Goal: Information Seeking & Learning: Learn about a topic

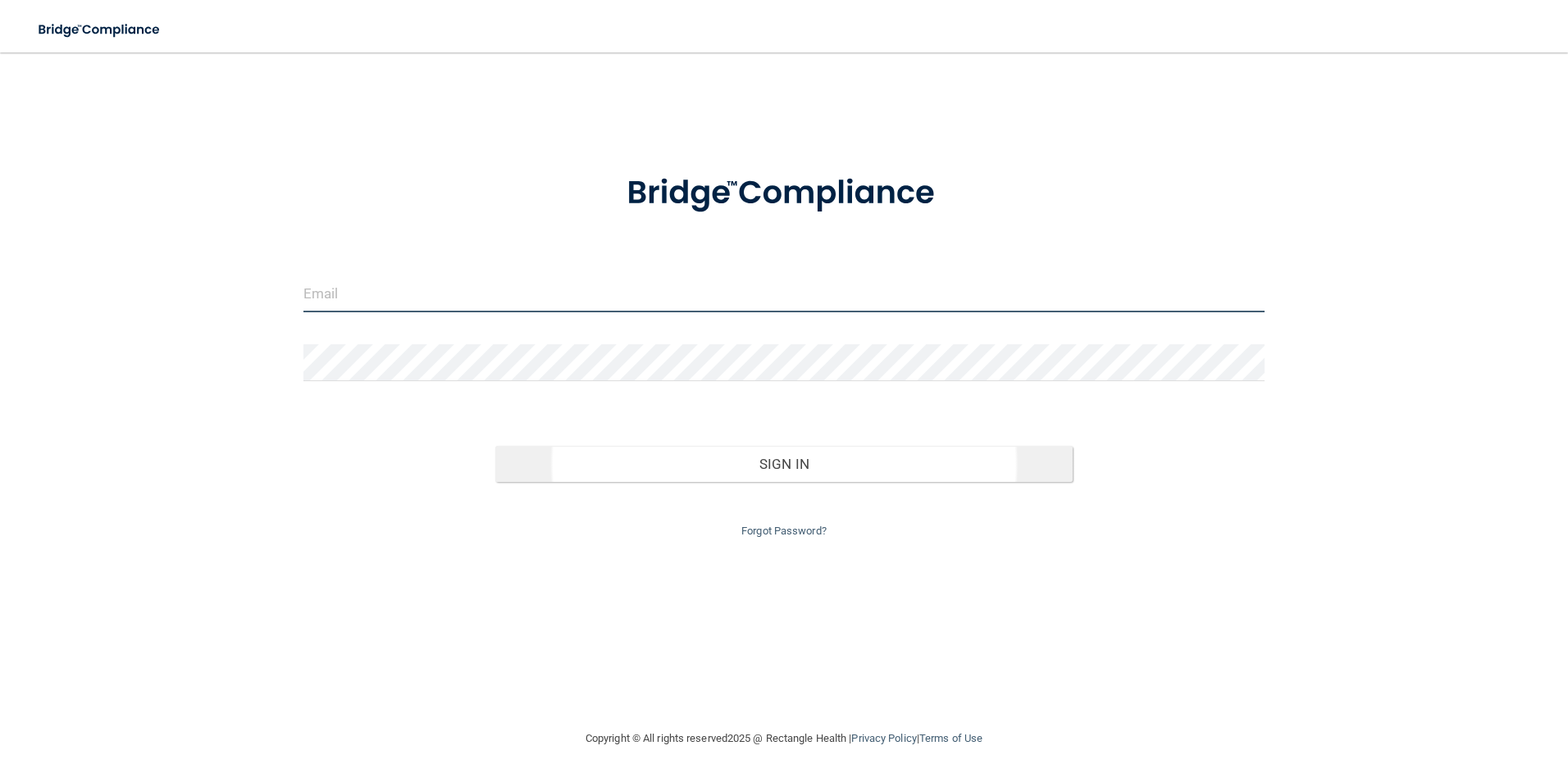
type input "[EMAIL_ADDRESS][DOMAIN_NAME]"
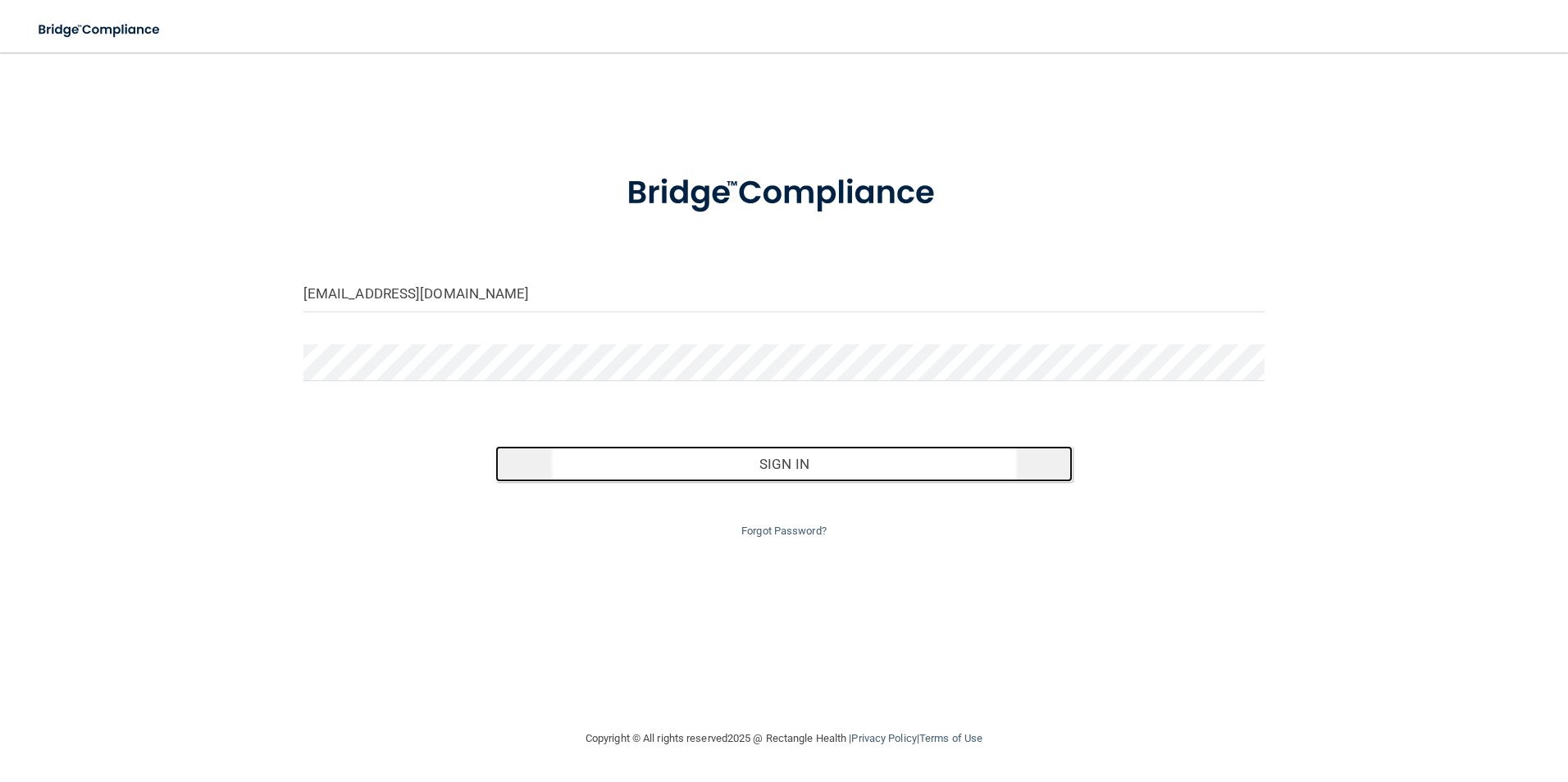
click at [784, 467] on button "Sign In" at bounding box center [784, 464] width 577 height 36
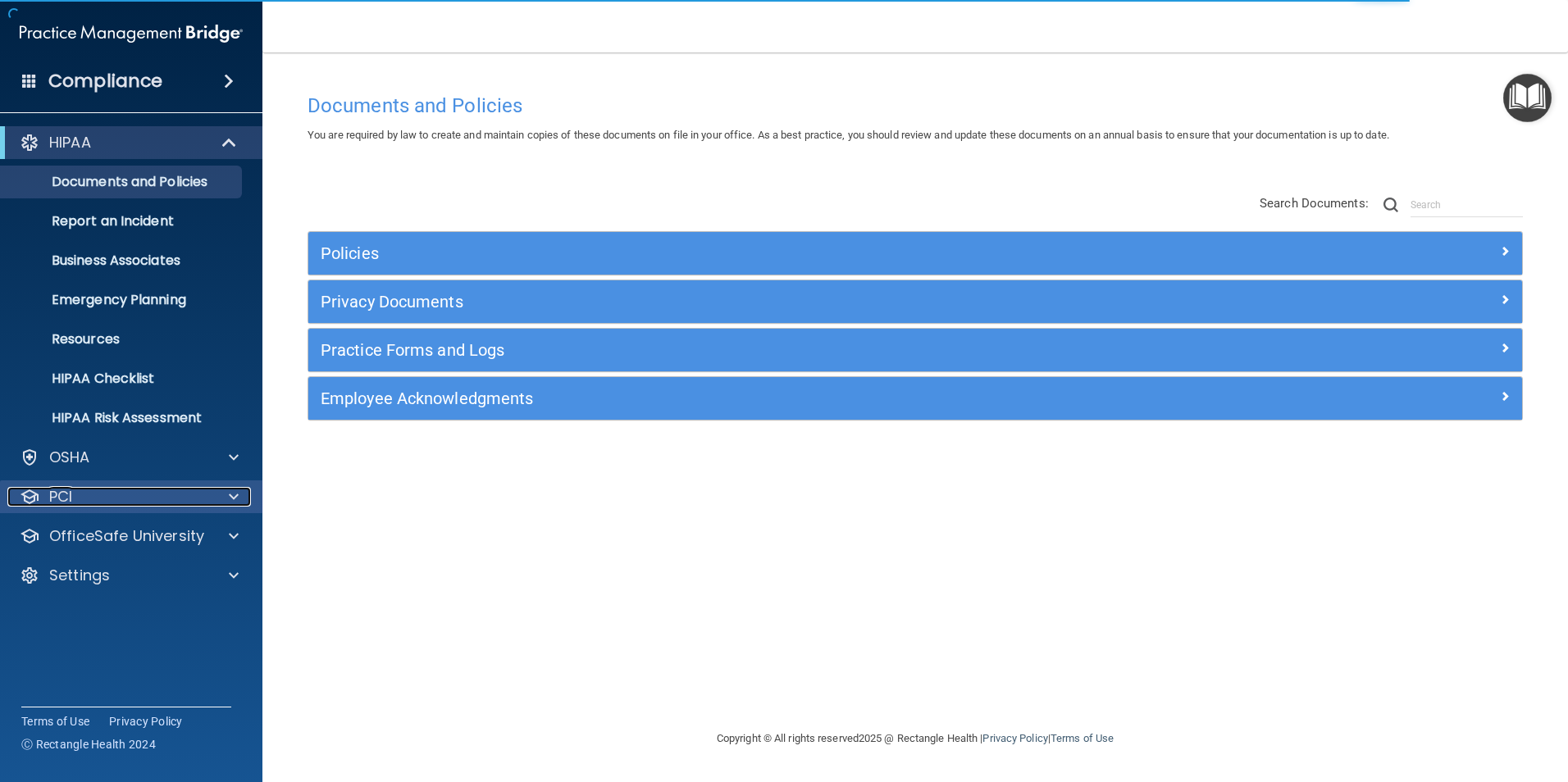
click at [80, 502] on div "PCI" at bounding box center [109, 497] width 203 height 20
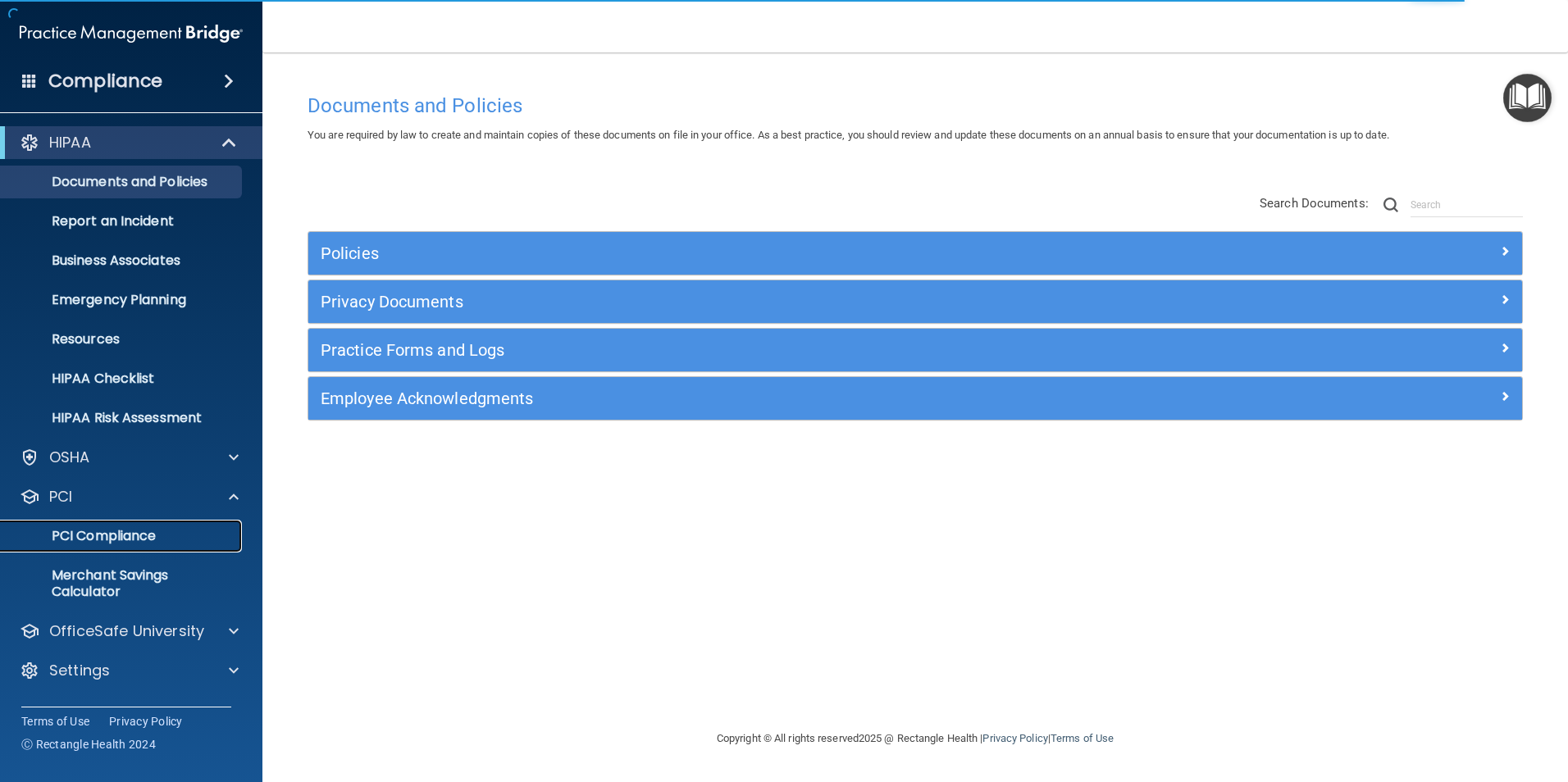
click at [99, 532] on p "PCI Compliance" at bounding box center [123, 536] width 224 height 17
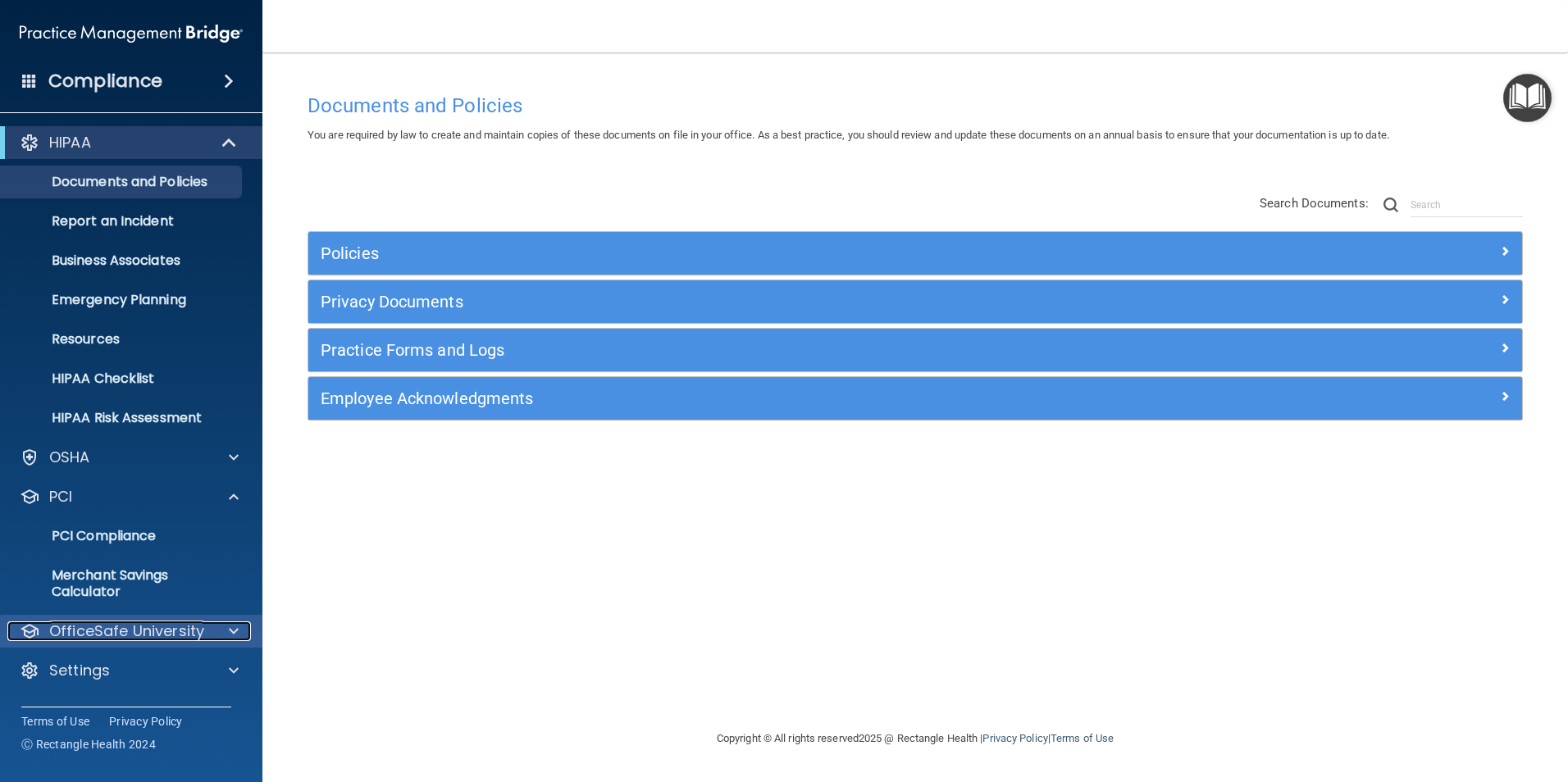
click at [124, 625] on p "OfficeSafe University" at bounding box center [127, 632] width 155 height 20
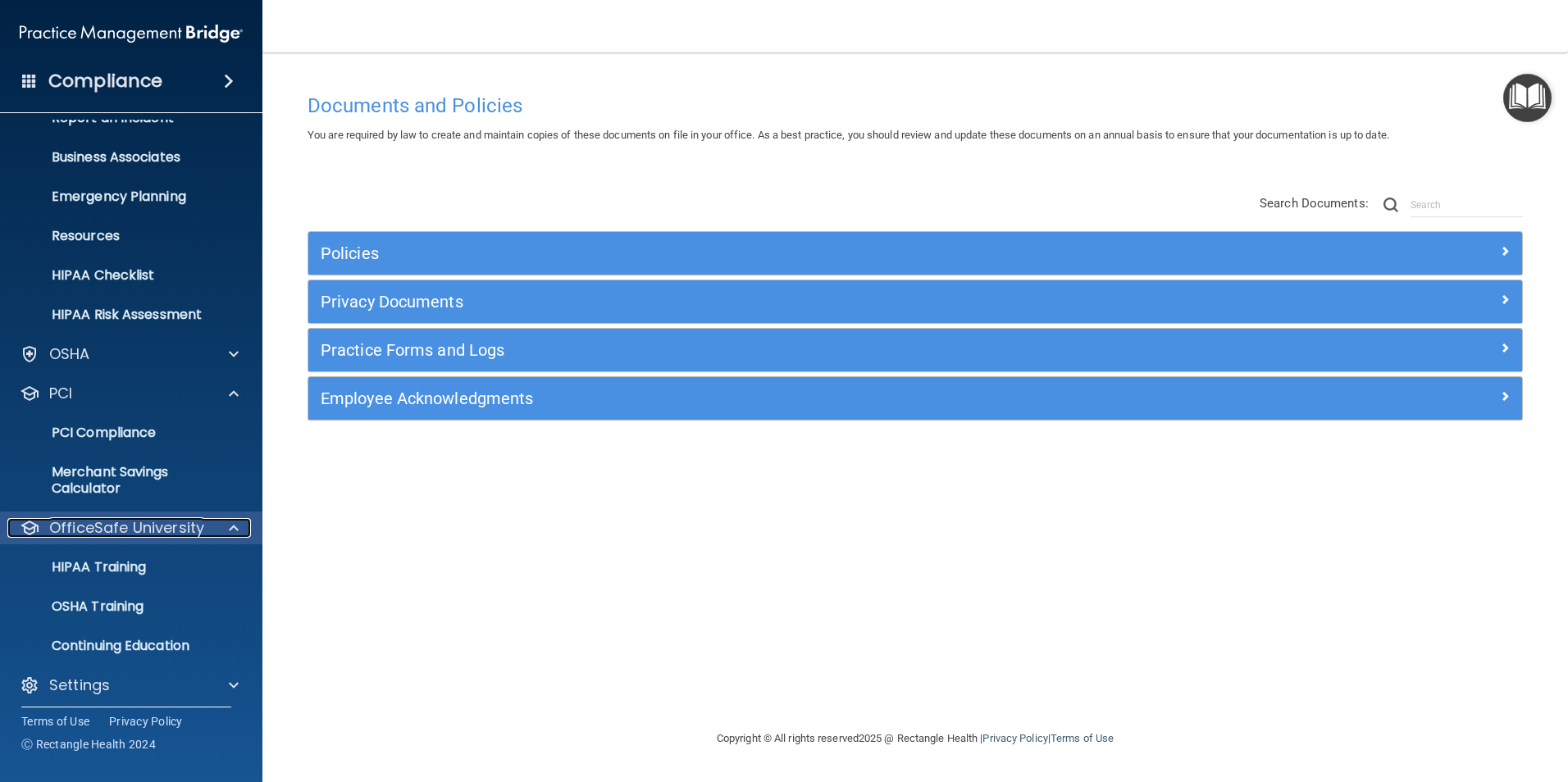
scroll to position [111, 0]
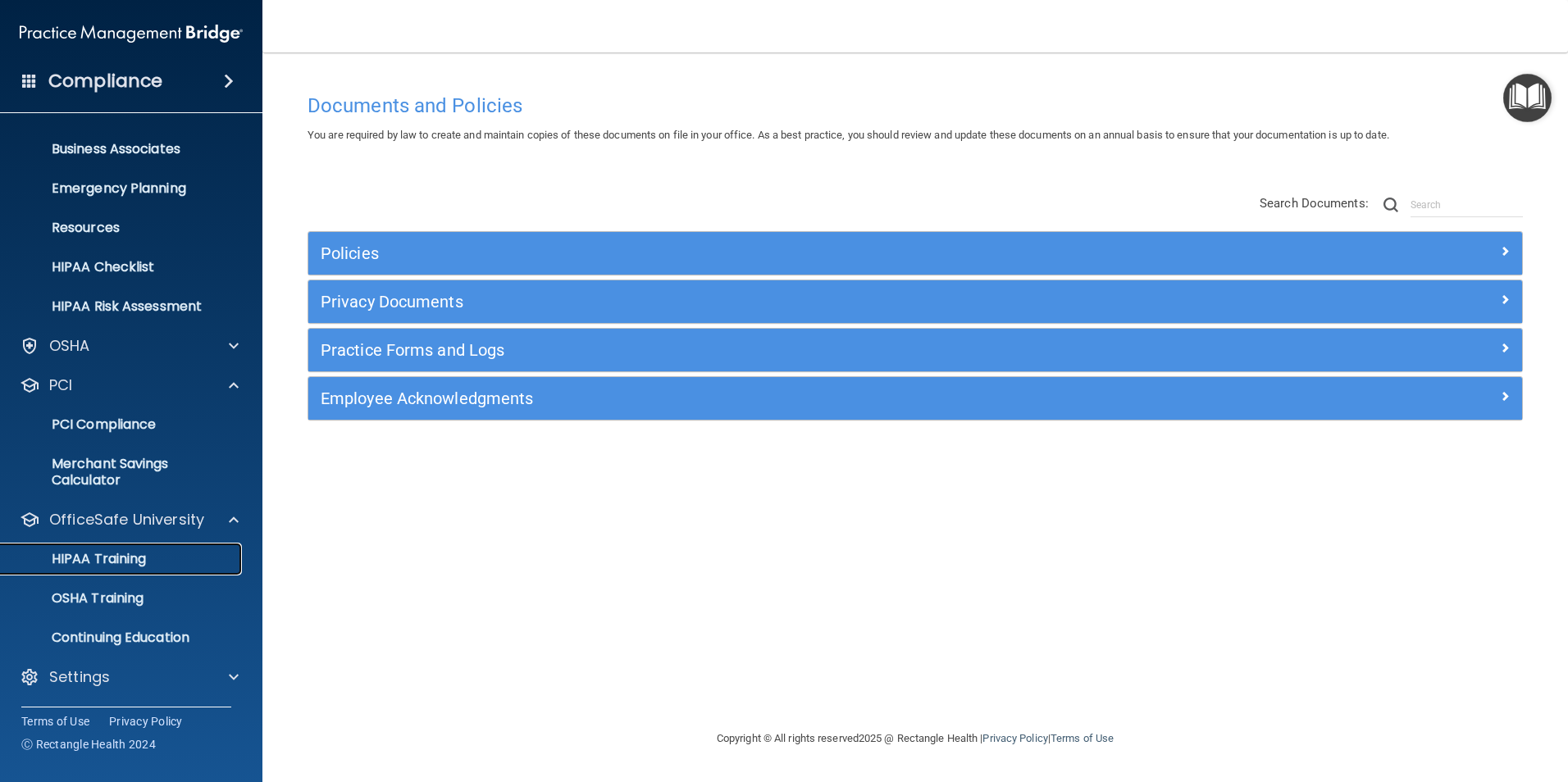
click at [145, 558] on p "HIPAA Training" at bounding box center [79, 560] width 135 height 17
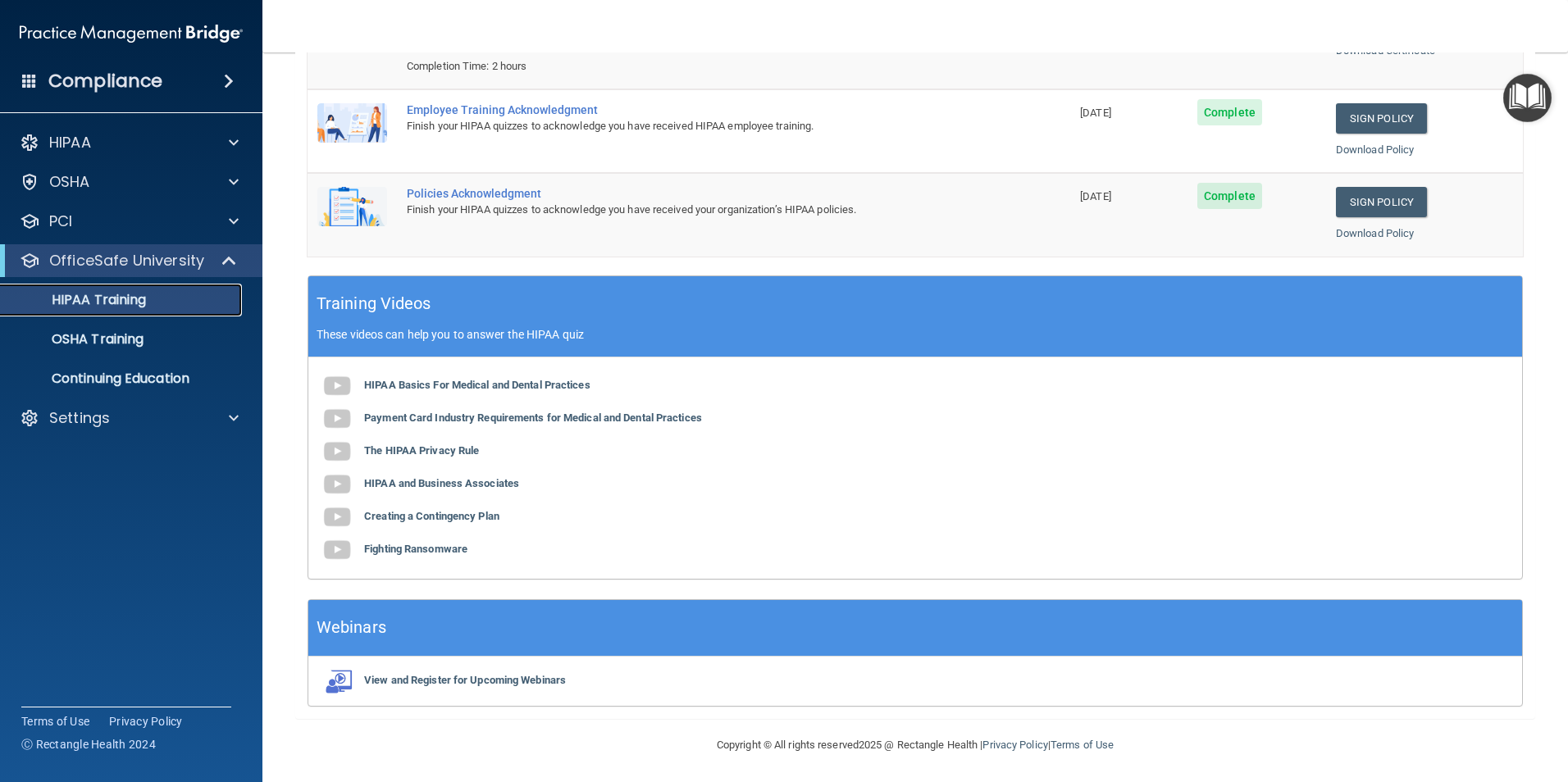
scroll to position [302, 0]
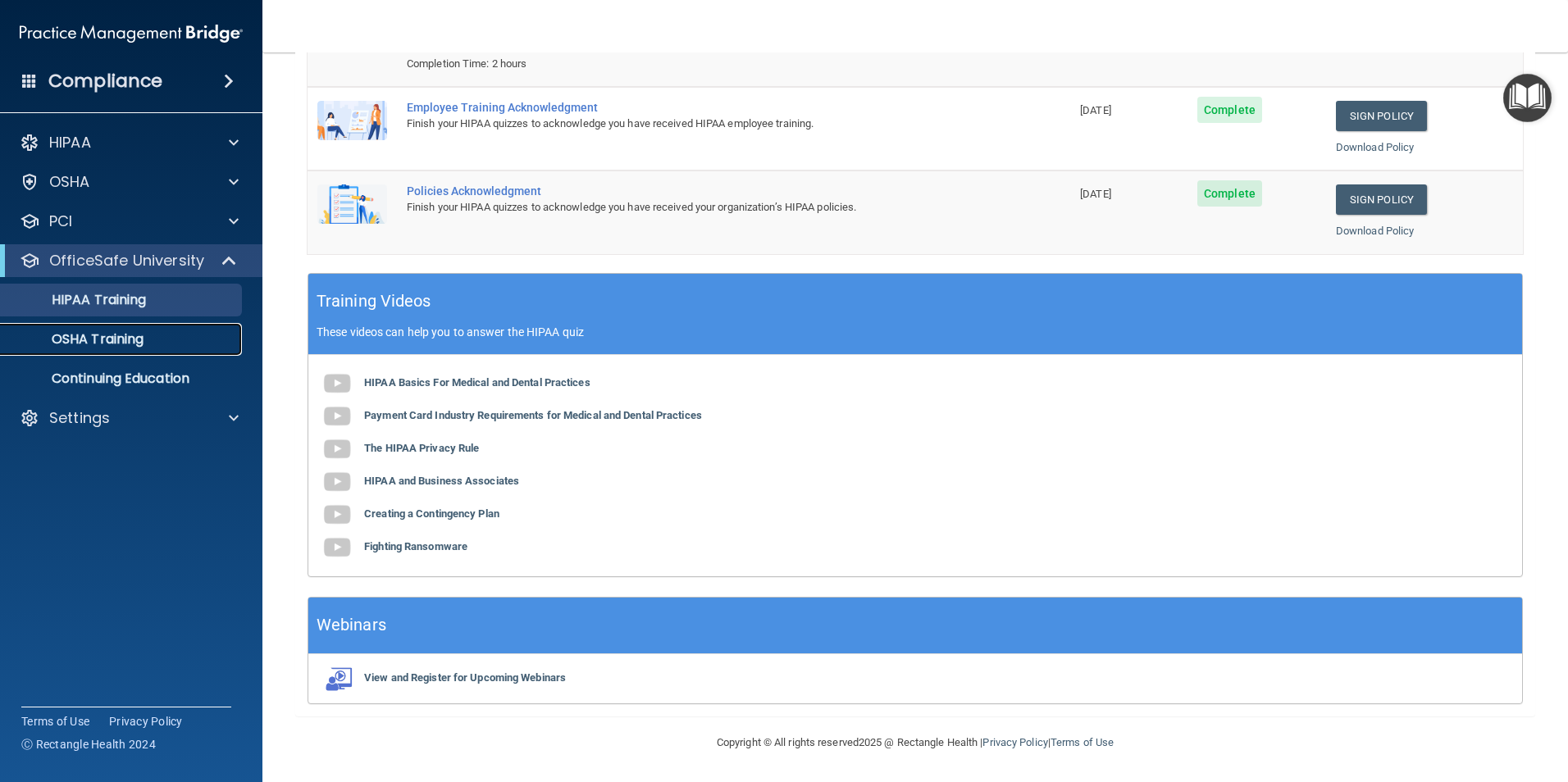
click at [130, 338] on p "OSHA Training" at bounding box center [77, 340] width 133 height 17
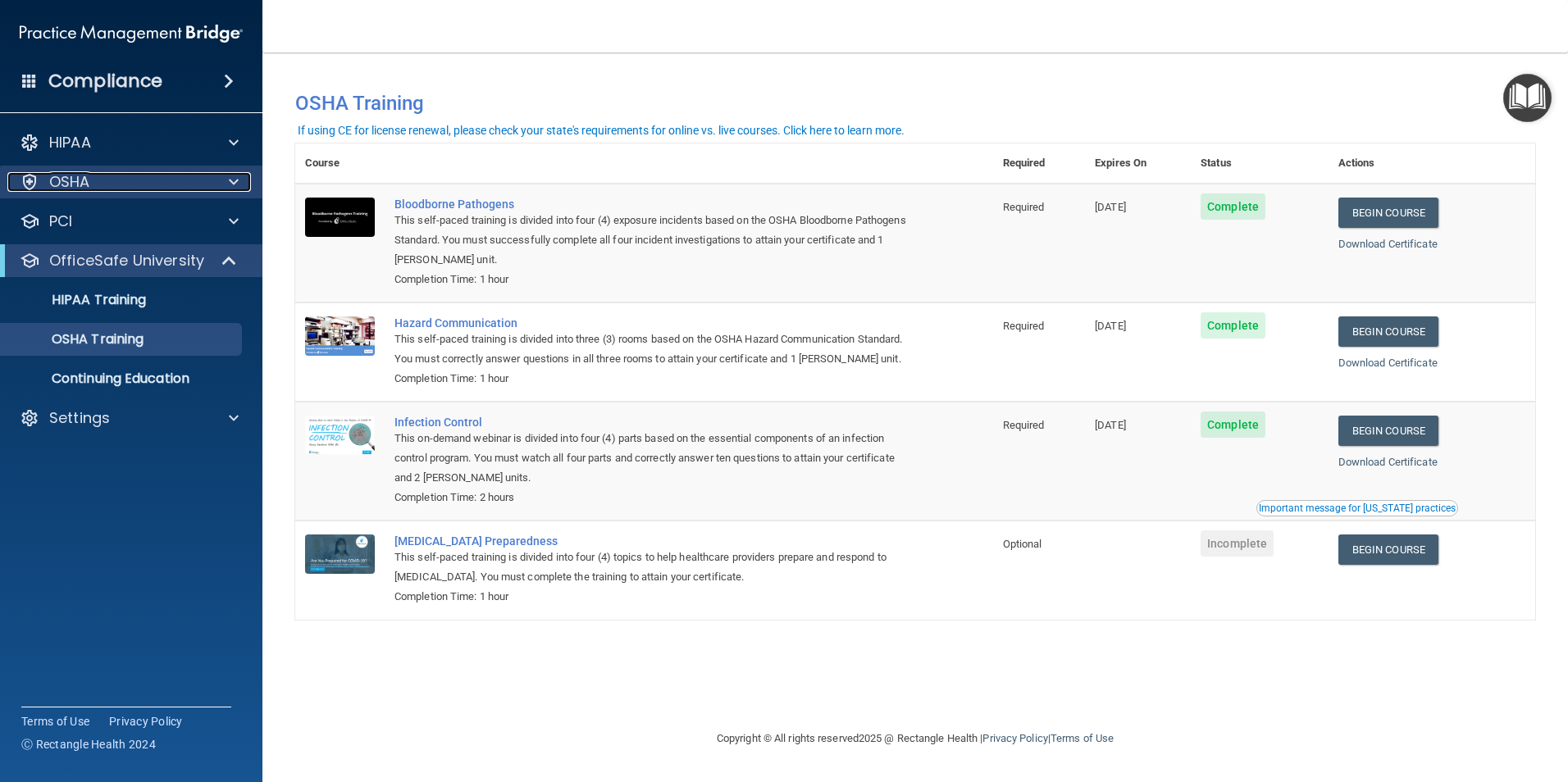
click at [76, 177] on p "OSHA" at bounding box center [69, 182] width 41 height 20
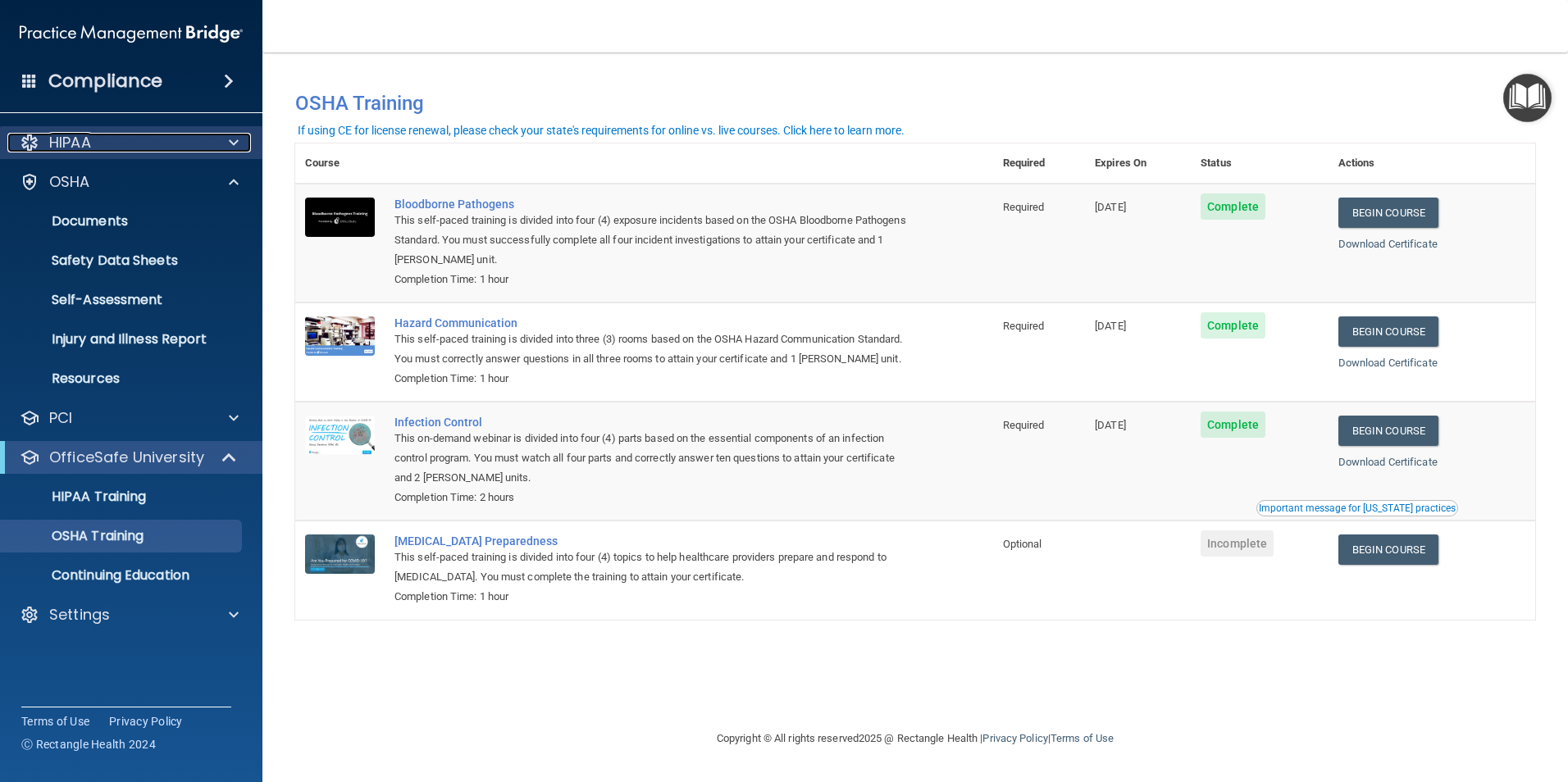
click at [94, 136] on div "HIPAA" at bounding box center [109, 143] width 203 height 20
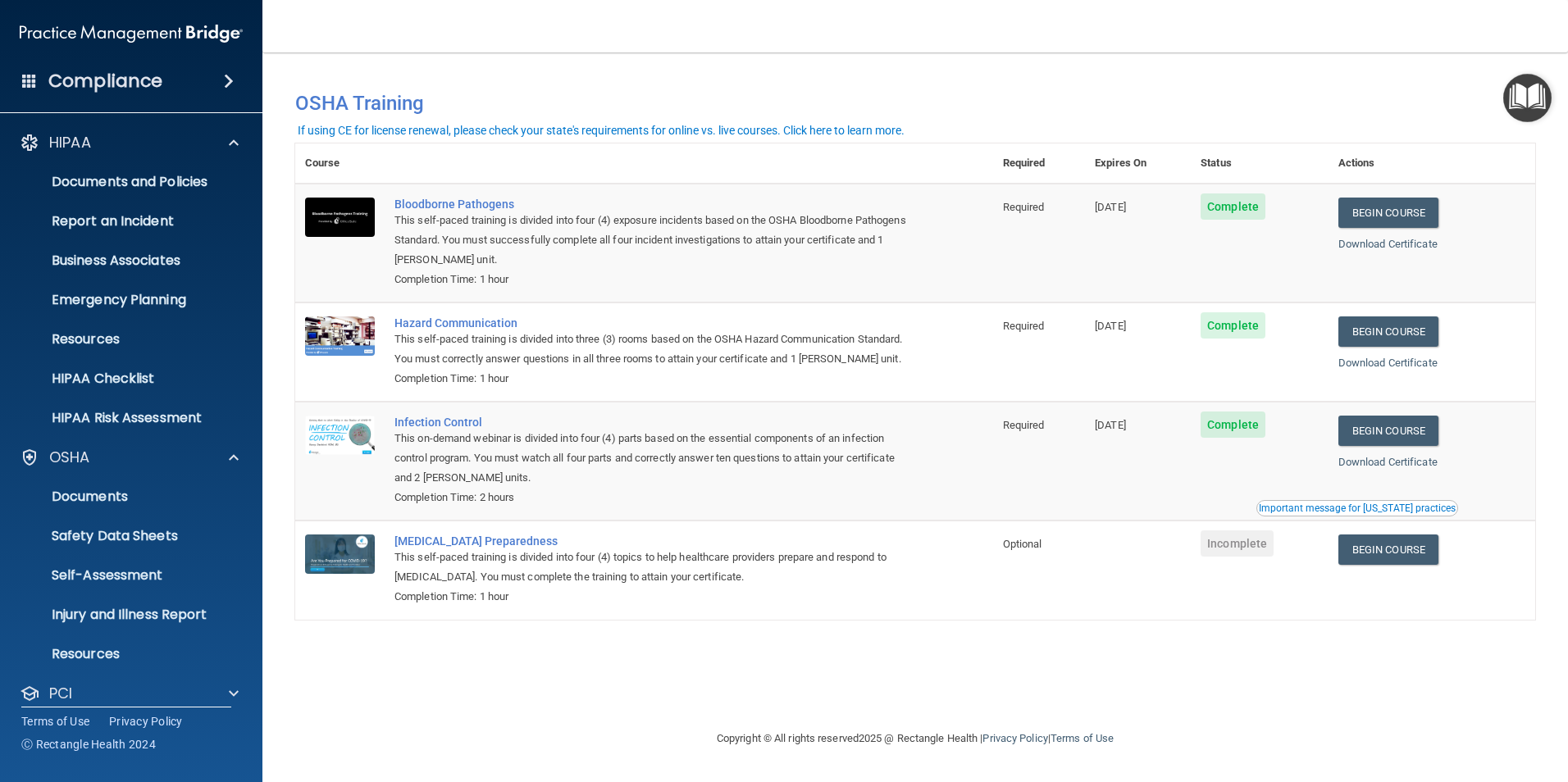
click at [133, 79] on h4 "Compliance" at bounding box center [105, 80] width 114 height 23
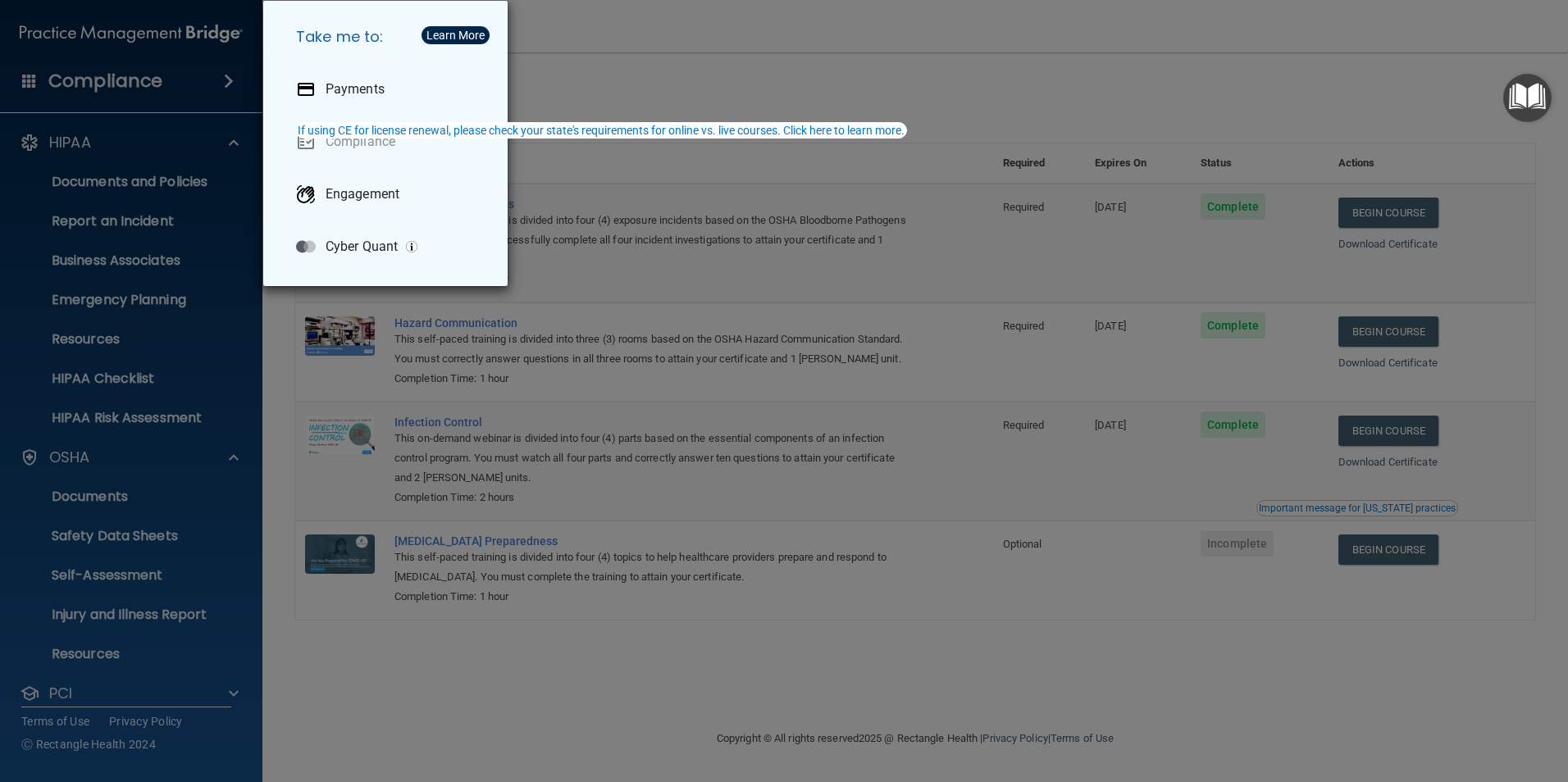
click at [233, 338] on div "Take me to: Payments Compliance Engagement Cyber Quant" at bounding box center [784, 391] width 1568 height 782
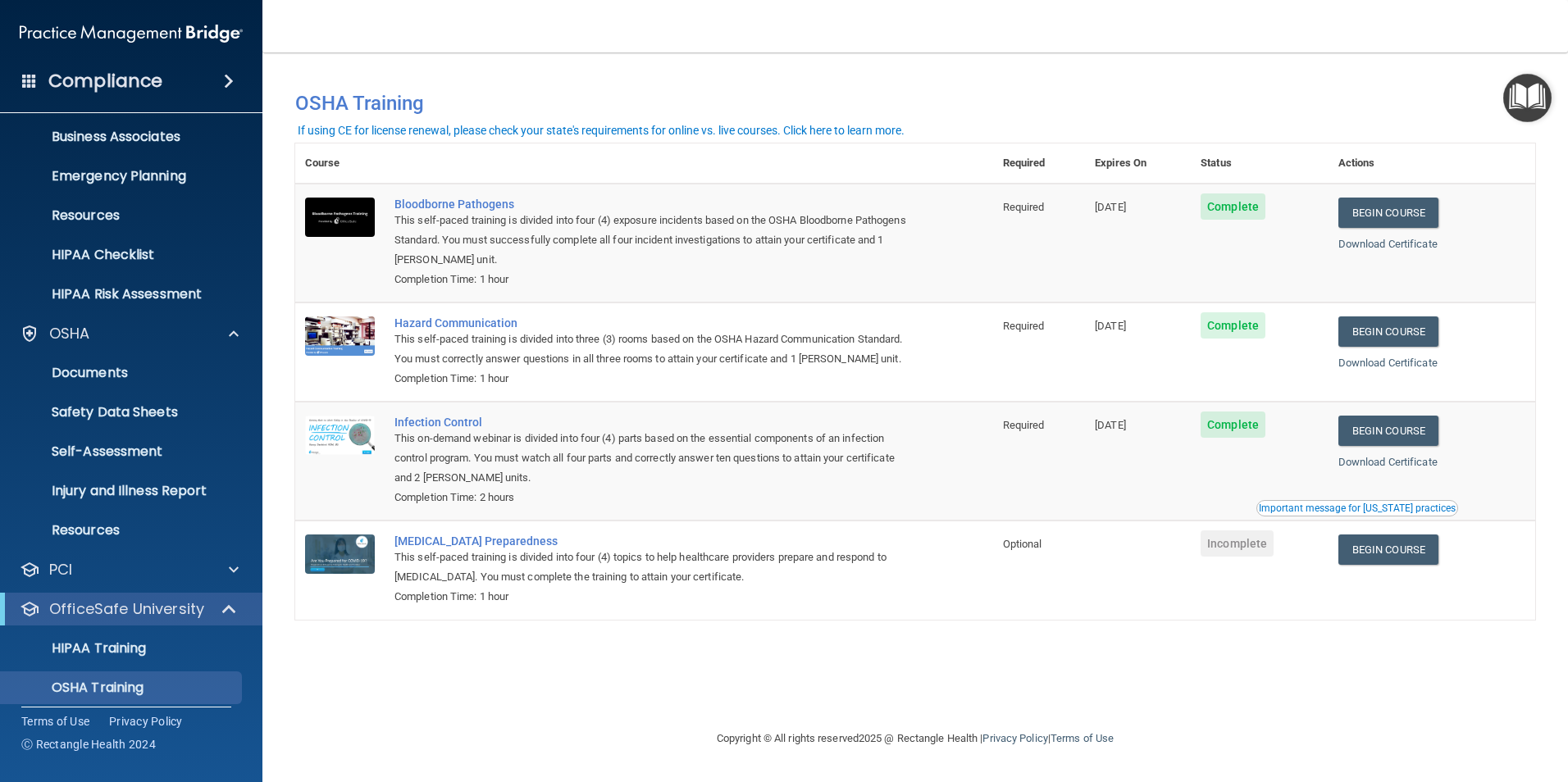
scroll to position [213, 0]
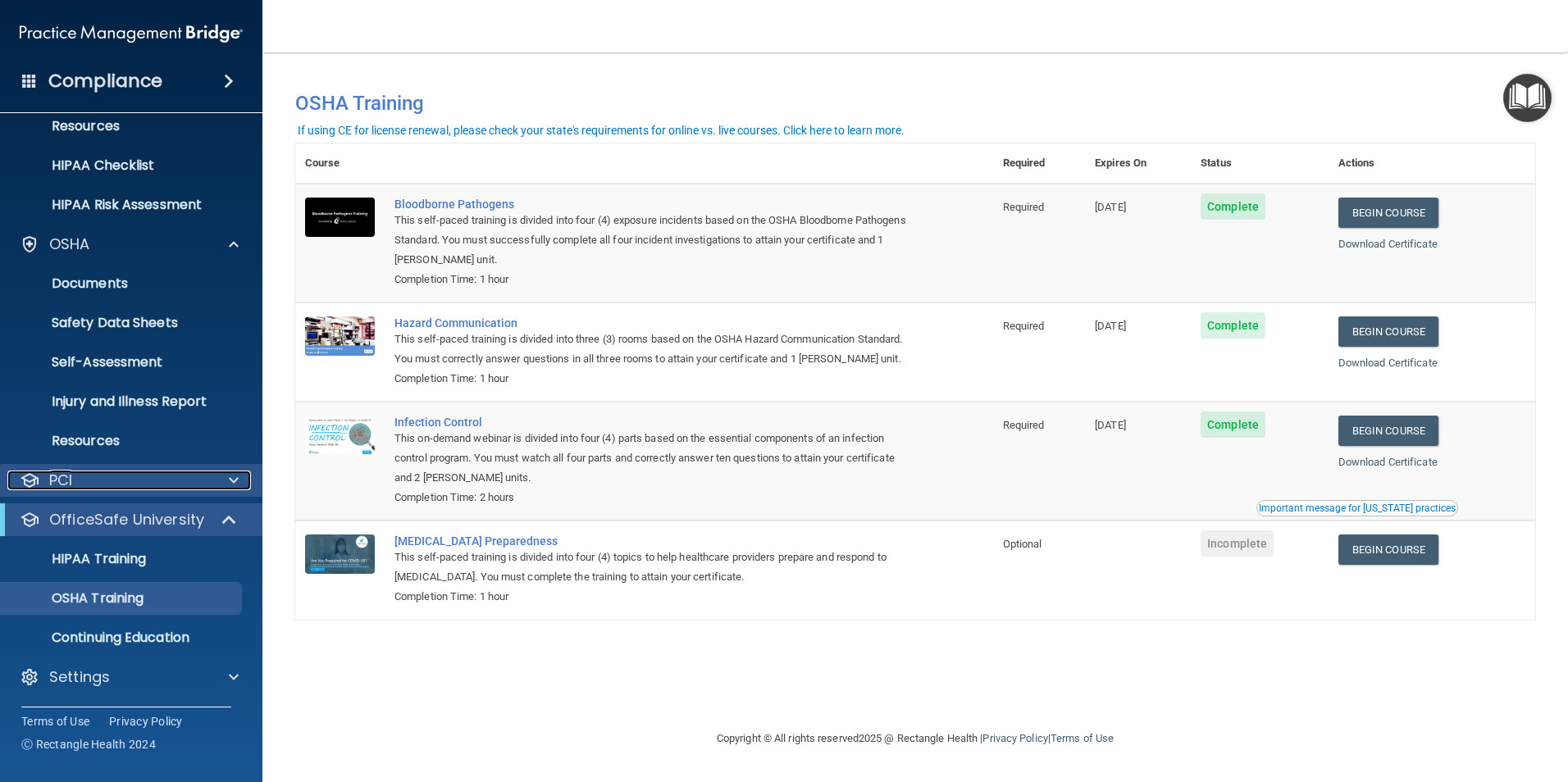
click at [234, 477] on span at bounding box center [234, 480] width 10 height 20
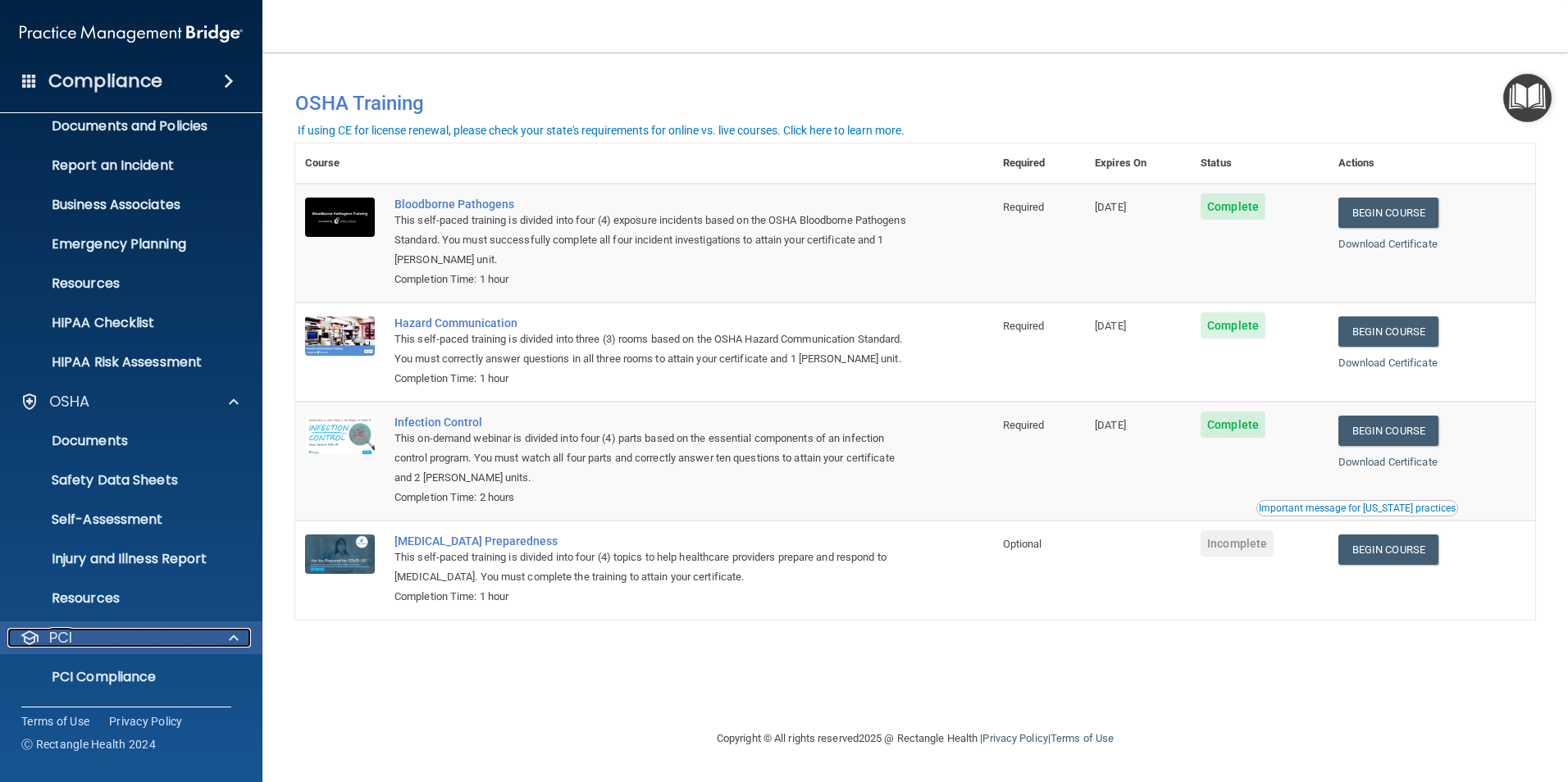
scroll to position [0, 0]
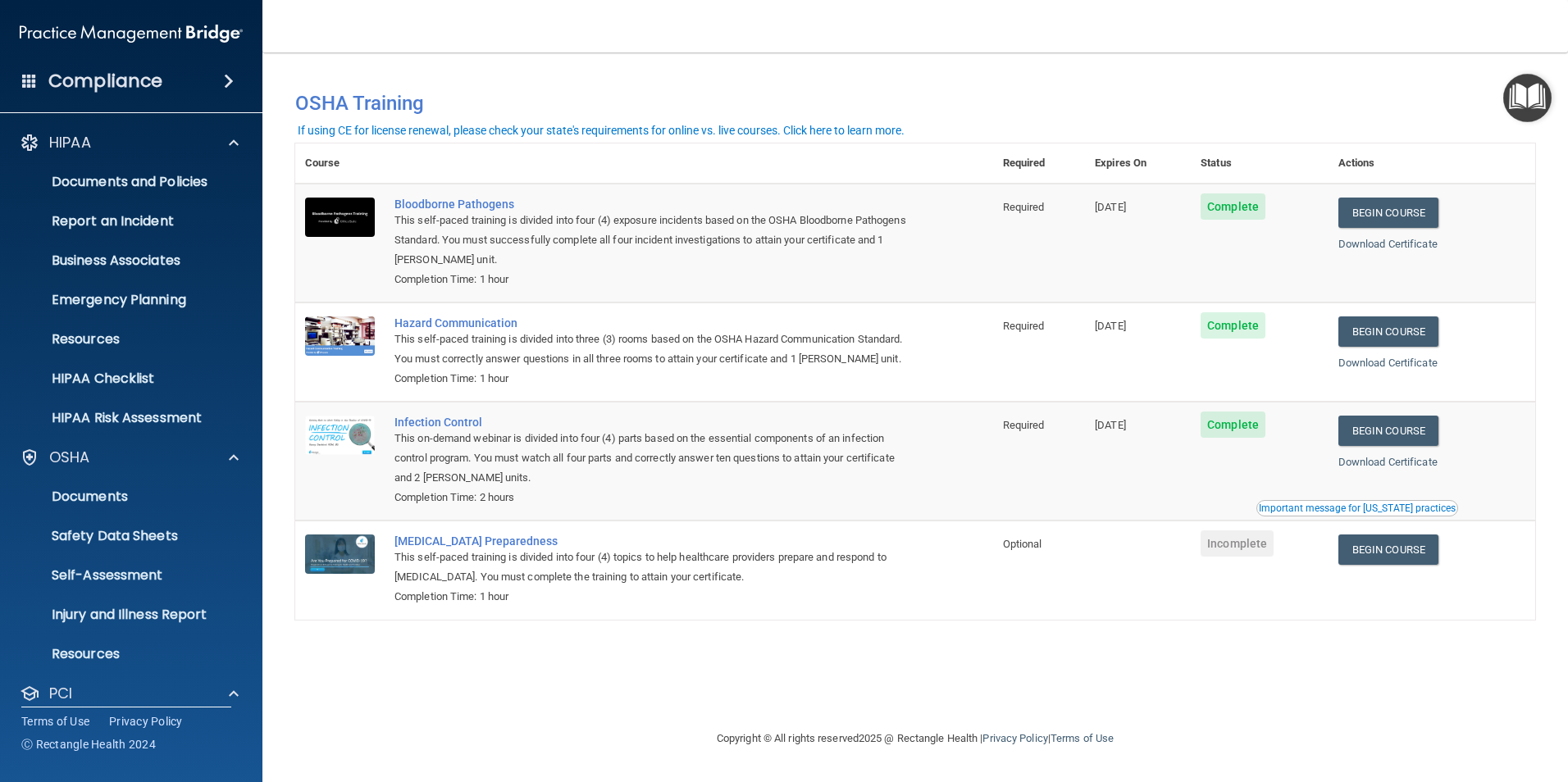
click at [226, 79] on span at bounding box center [229, 81] width 10 height 20
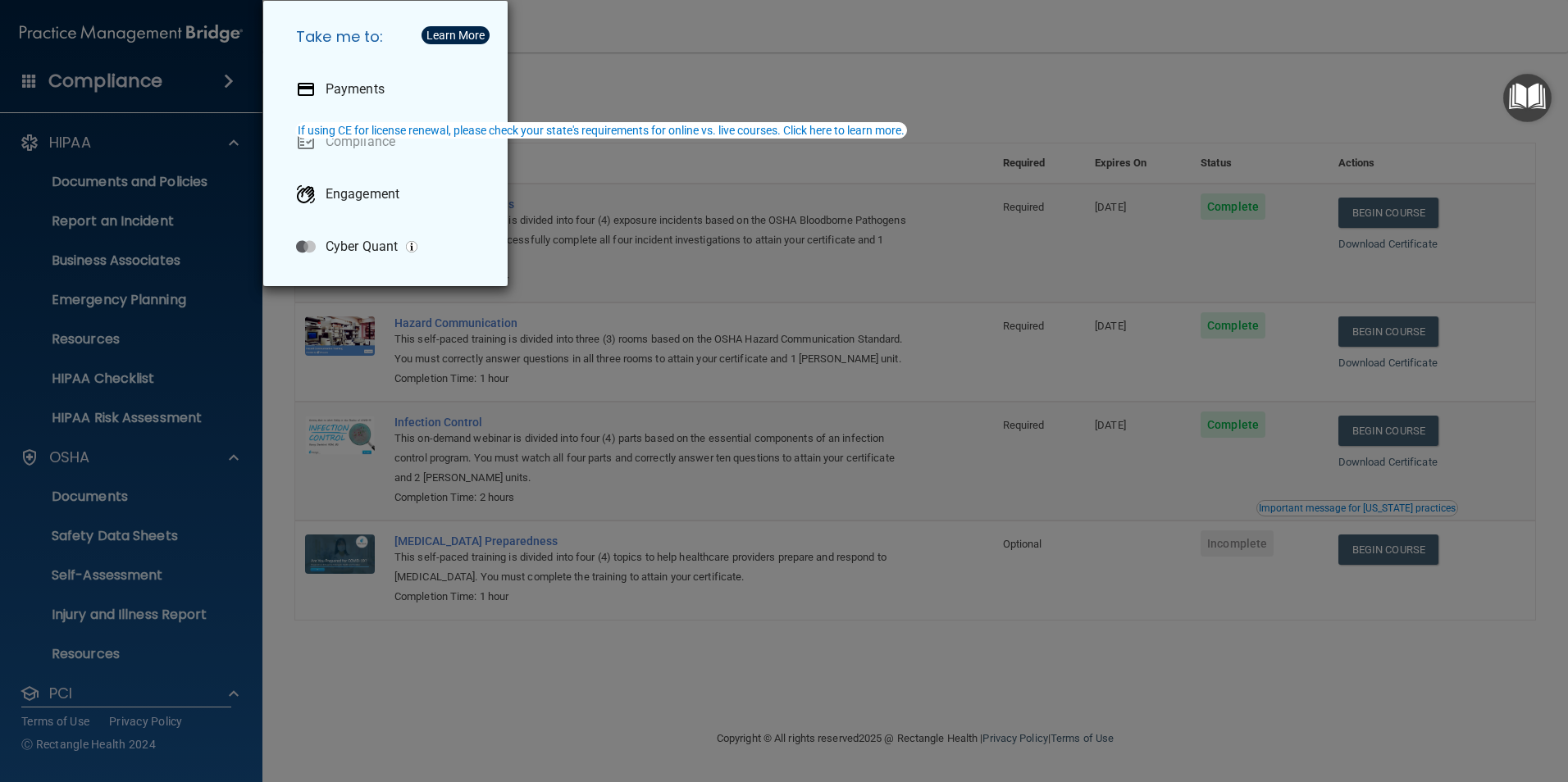
click at [239, 78] on div "Take me to: Payments Compliance Engagement Cyber Quant" at bounding box center [784, 391] width 1568 height 782
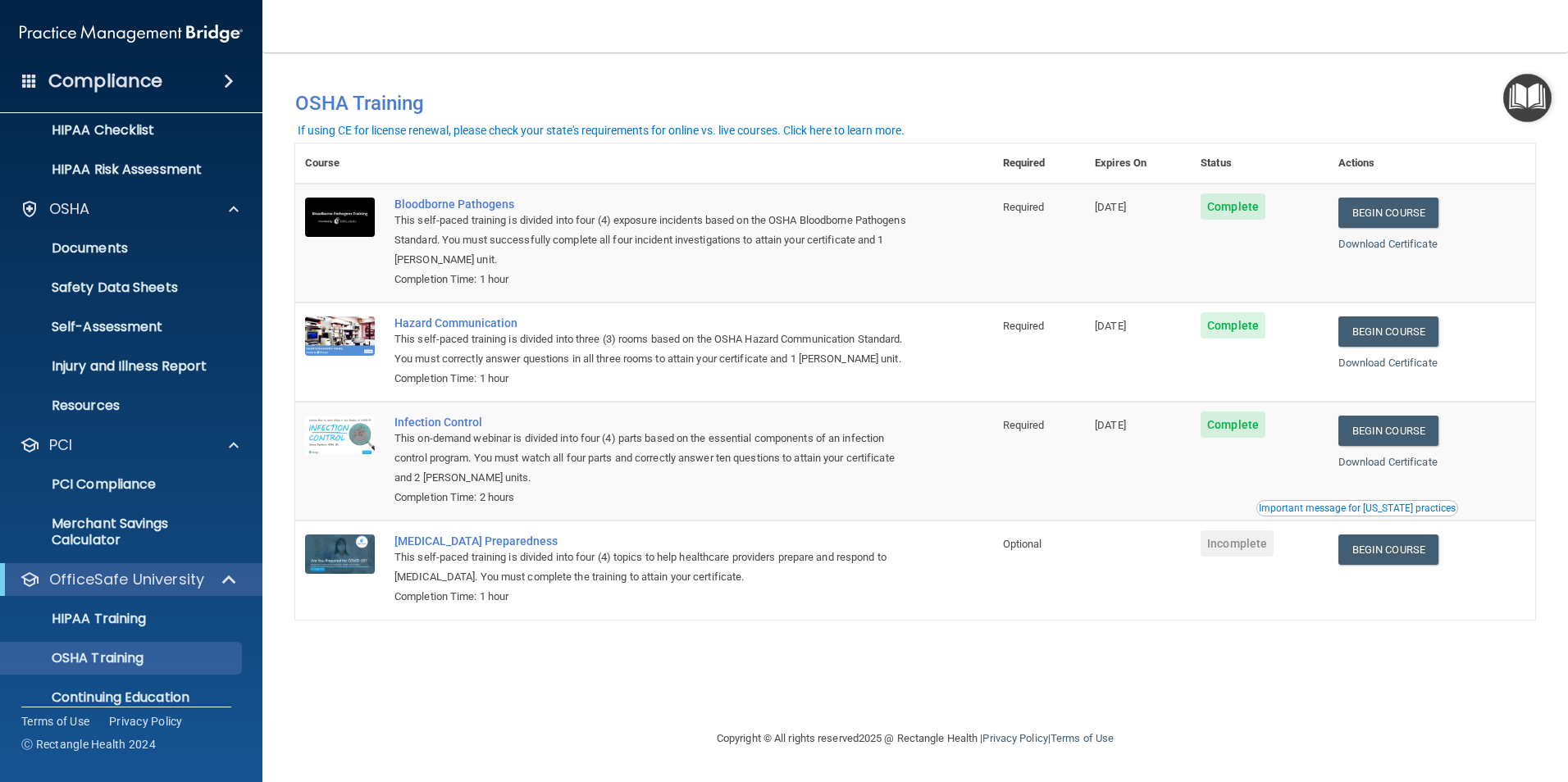
scroll to position [308, 0]
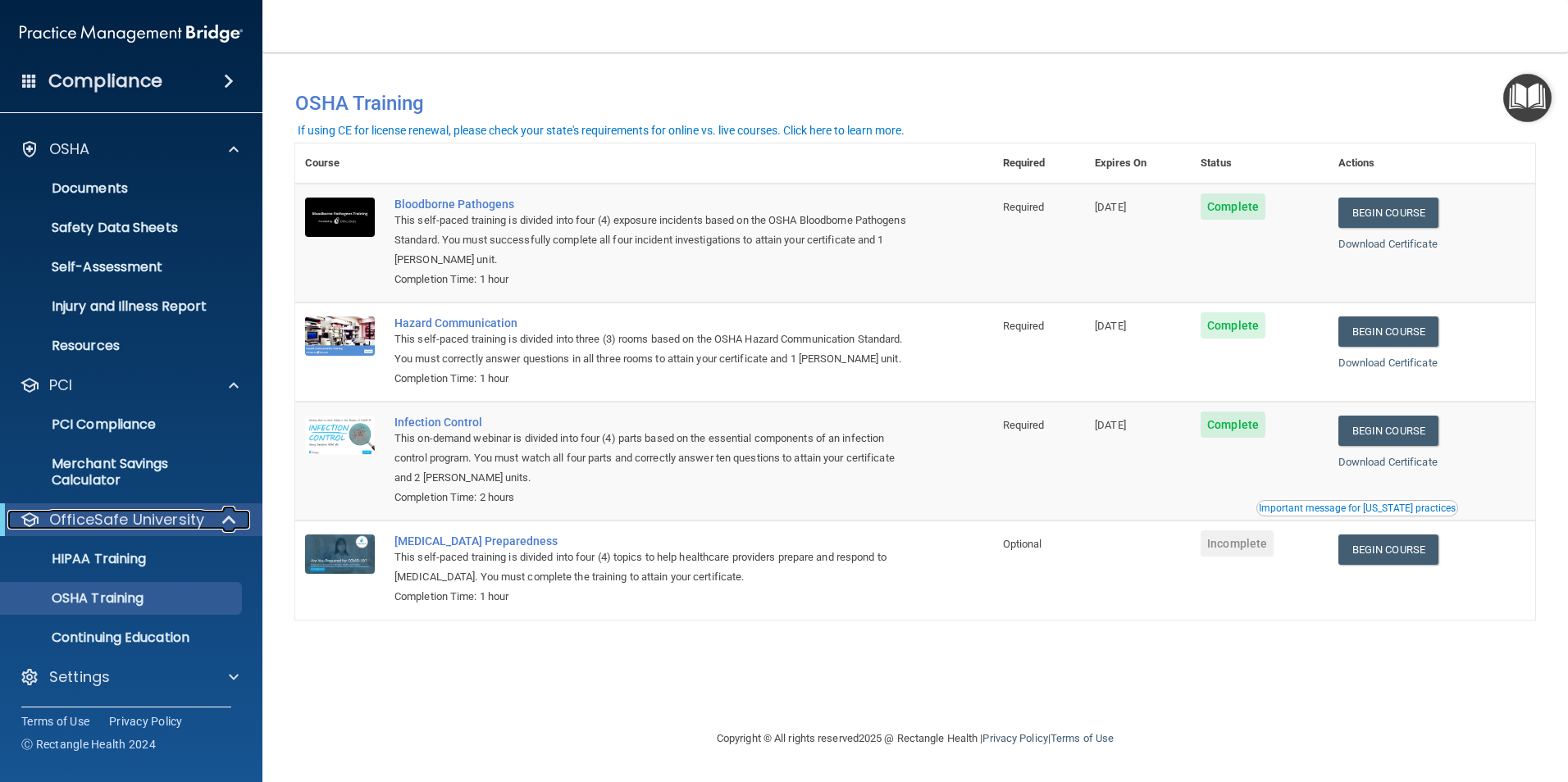
click at [134, 517] on p "OfficeSafe University" at bounding box center [127, 520] width 155 height 20
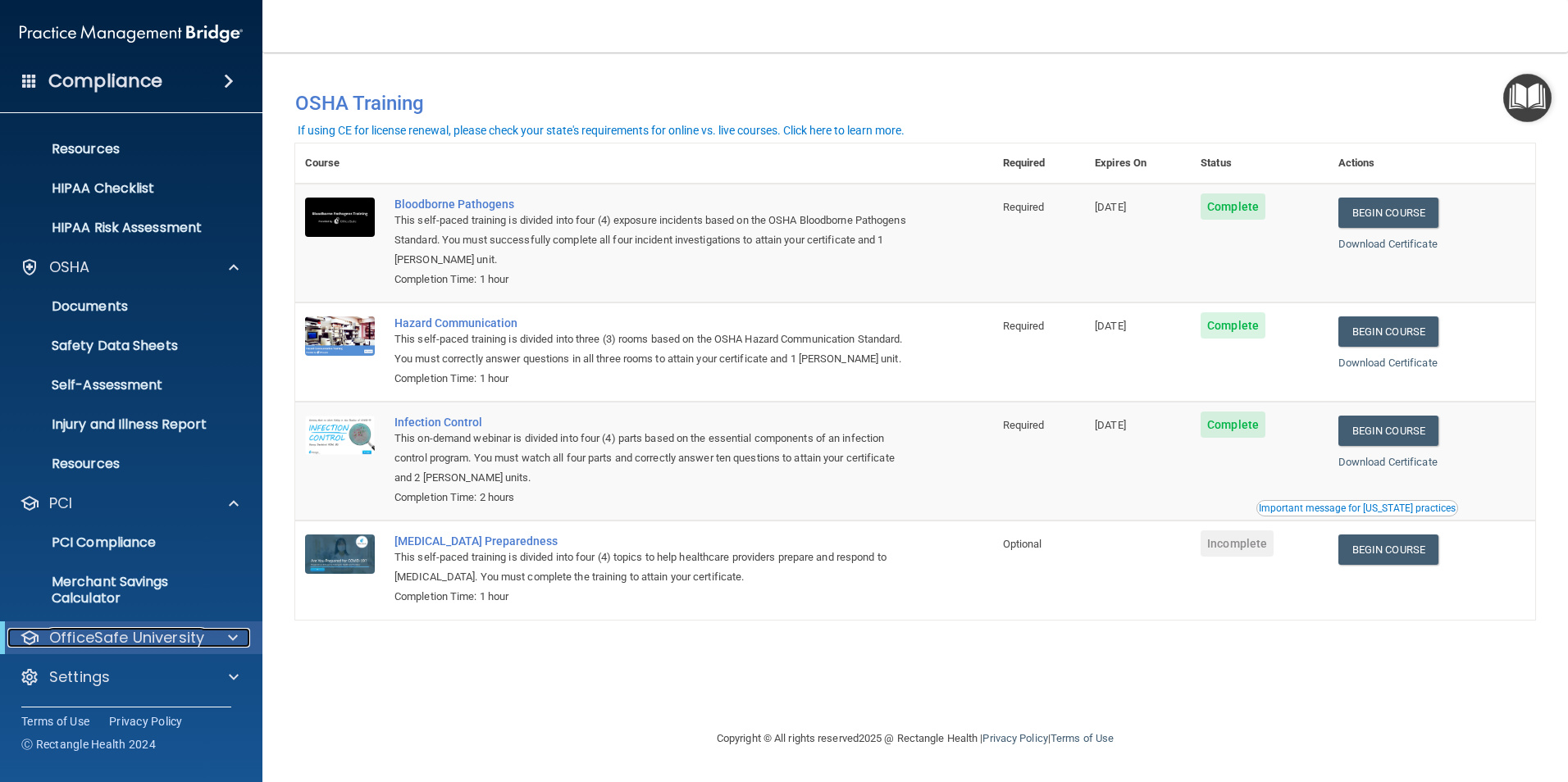
scroll to position [190, 0]
click at [231, 637] on span at bounding box center [233, 638] width 10 height 20
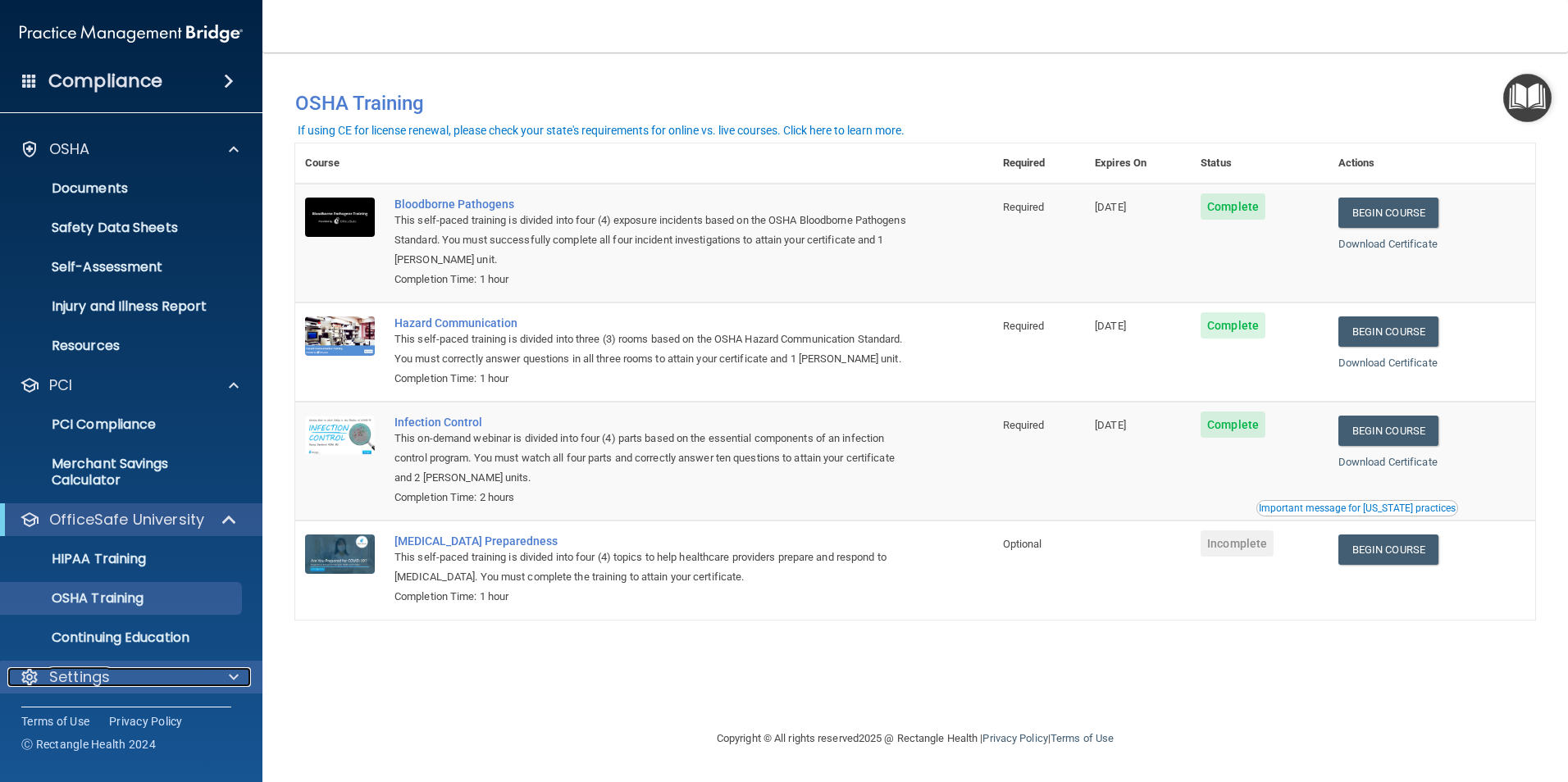
click at [241, 679] on div at bounding box center [231, 678] width 41 height 20
click at [232, 674] on span at bounding box center [234, 678] width 10 height 20
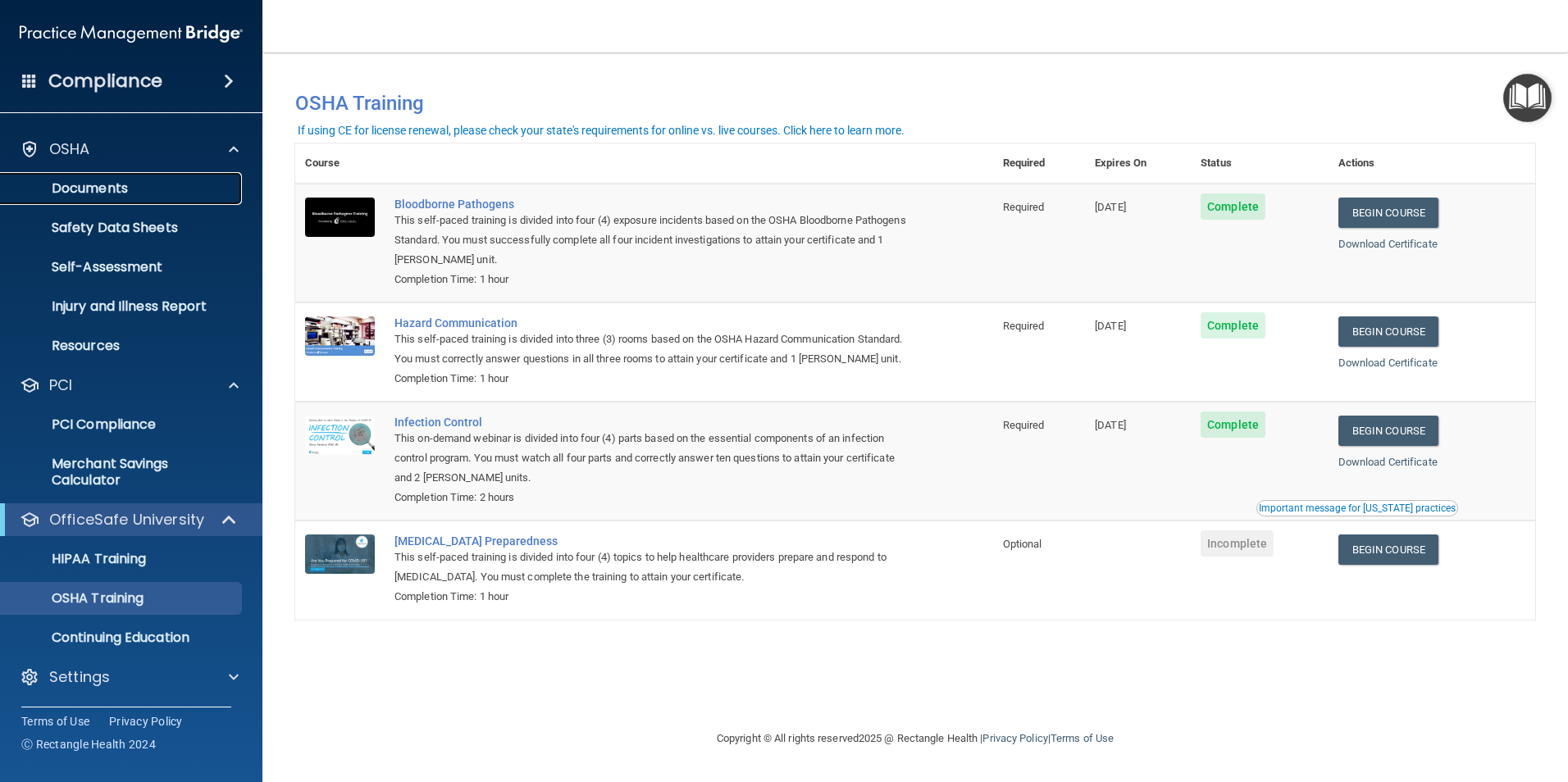
click at [108, 189] on p "Documents" at bounding box center [123, 189] width 224 height 17
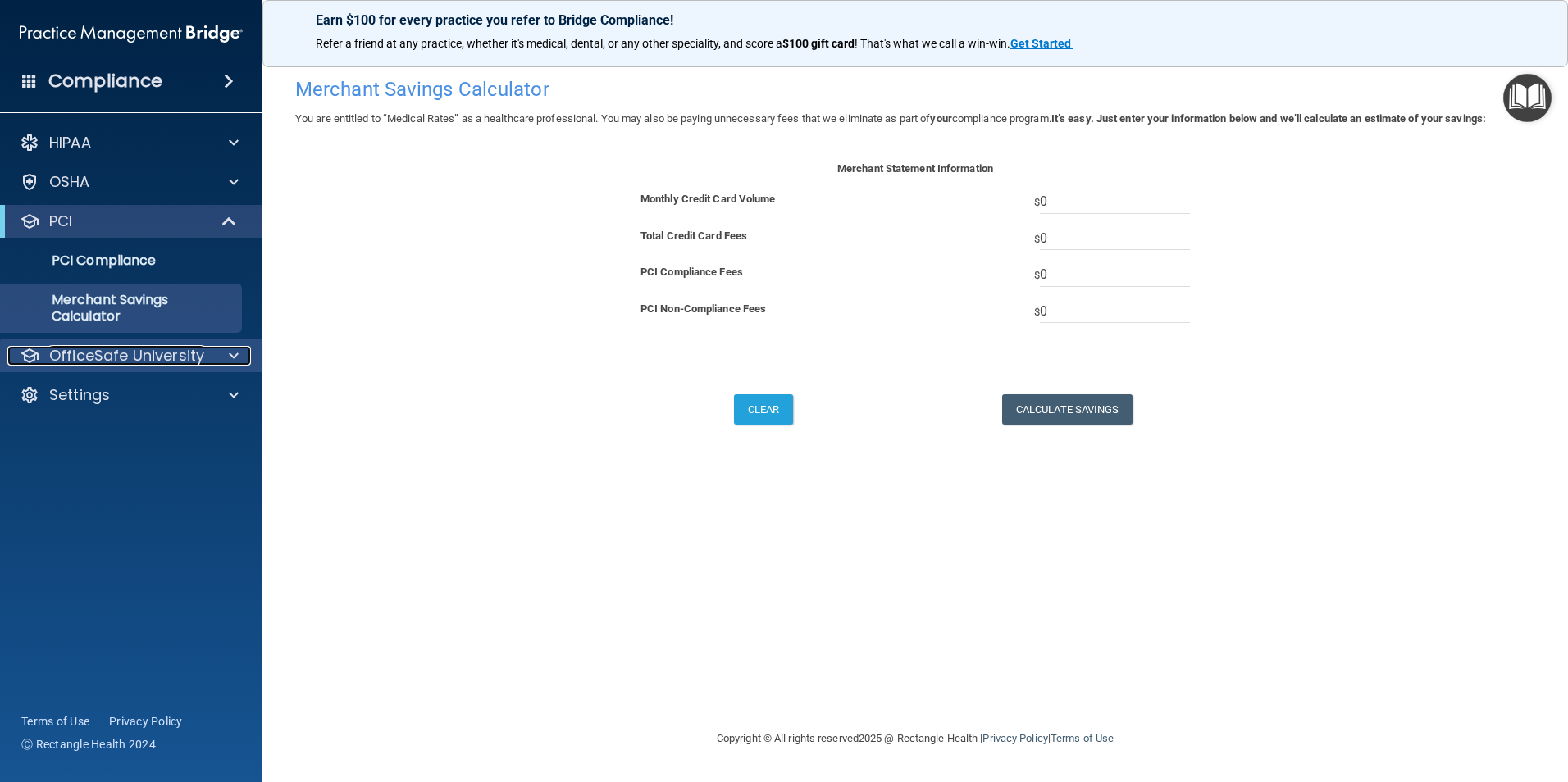
click at [238, 356] on span at bounding box center [234, 356] width 10 height 20
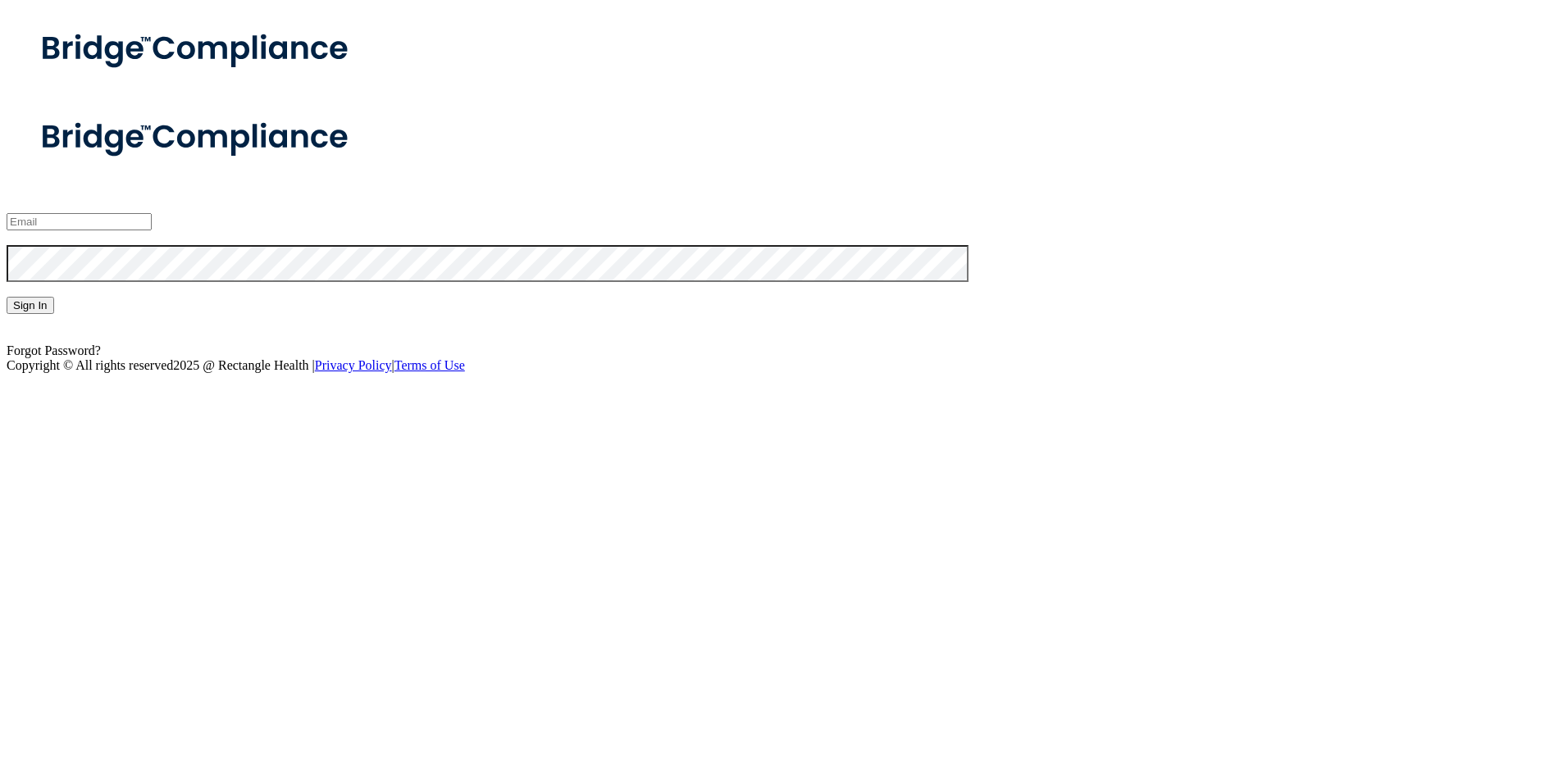
type input "[EMAIL_ADDRESS][DOMAIN_NAME]"
click at [54, 314] on button "Sign In" at bounding box center [30, 305] width 48 height 18
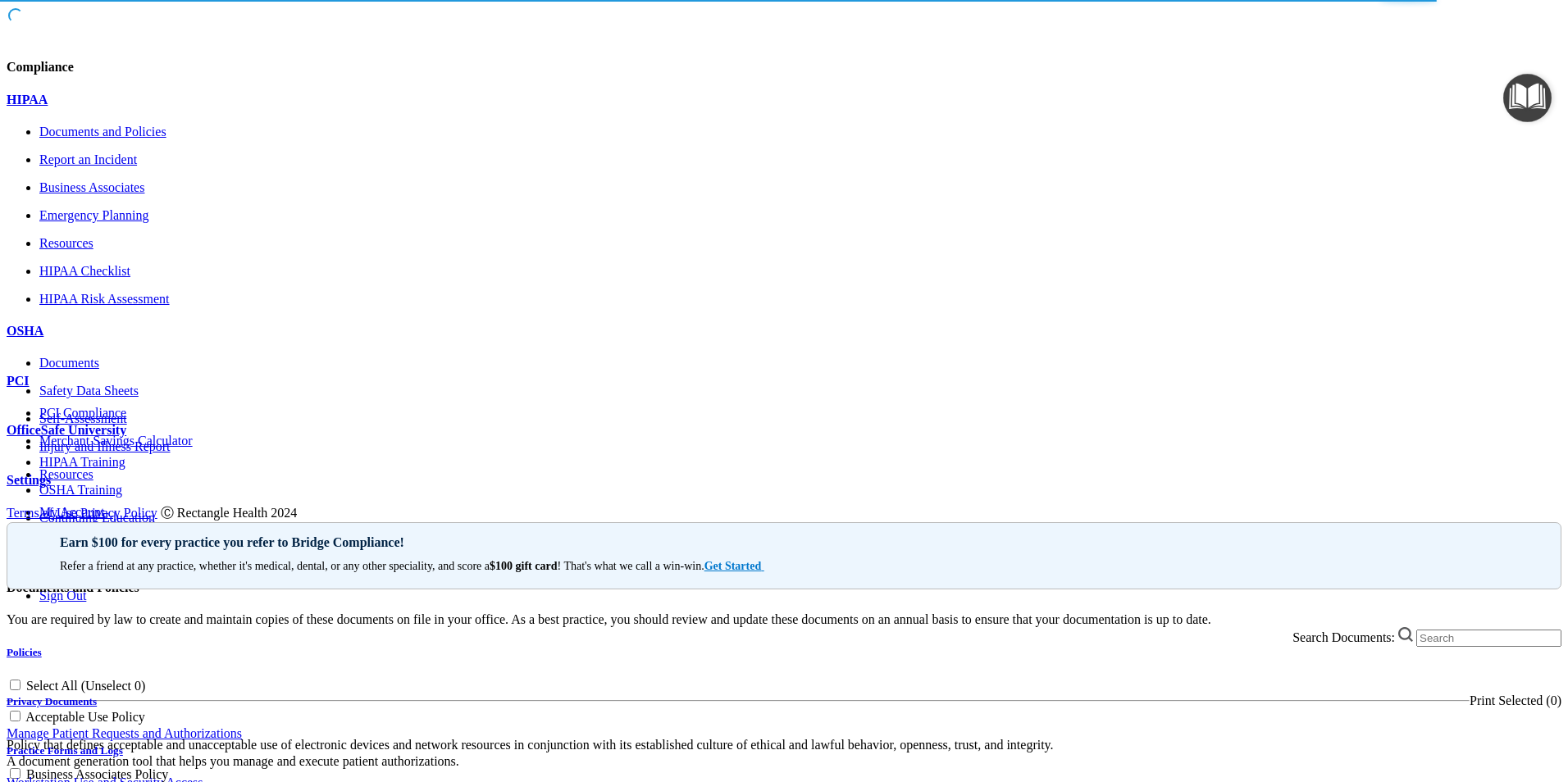
click at [1561, 451] on span at bounding box center [1561, 451] width 0 height 0
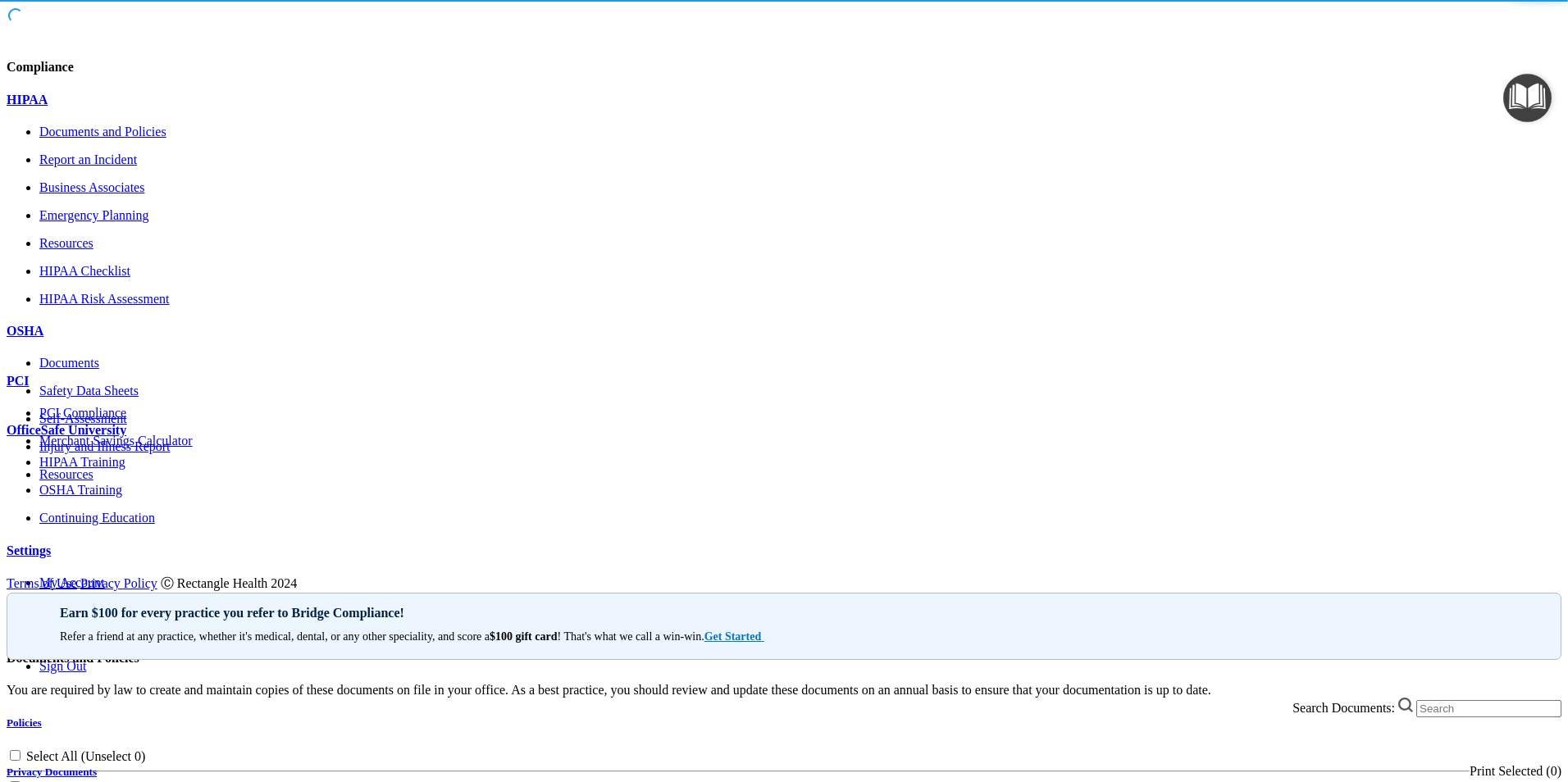
click at [1561, 571] on span at bounding box center [1561, 571] width 0 height 0
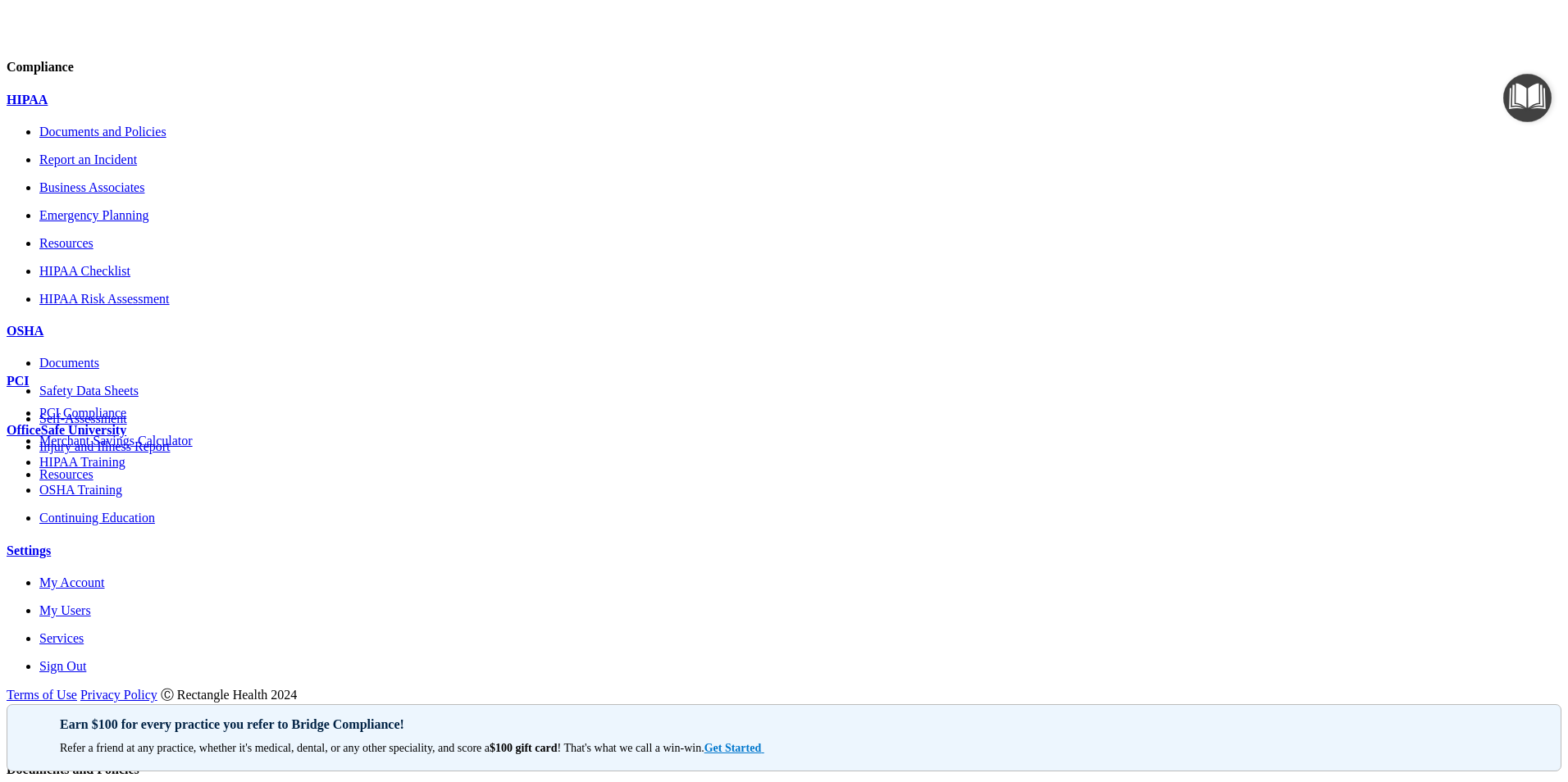
scroll to position [174, 0]
click at [198, 603] on p "My Users" at bounding box center [800, 611] width 1522 height 15
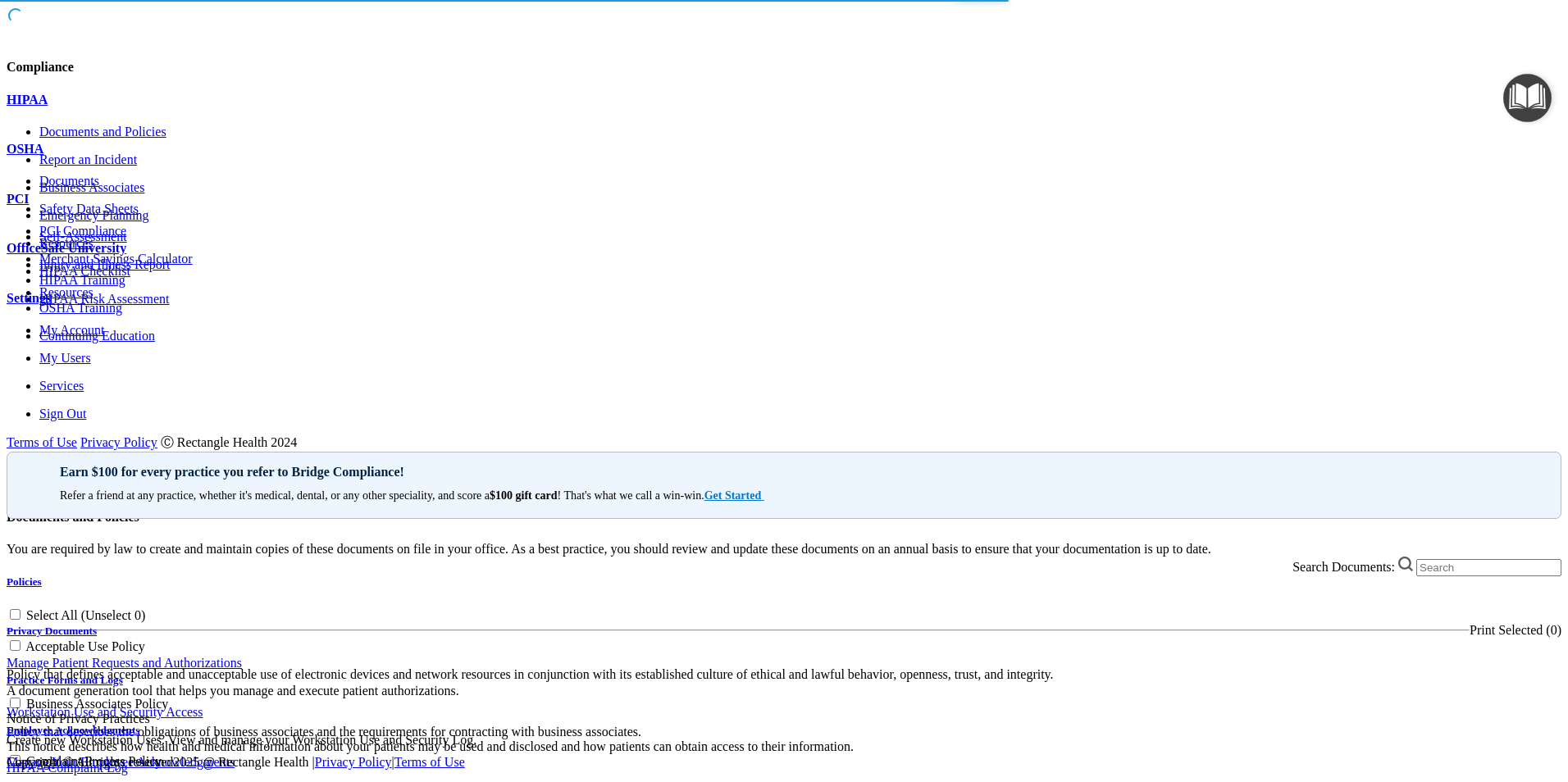
select select "20"
